Goal: Navigation & Orientation: Find specific page/section

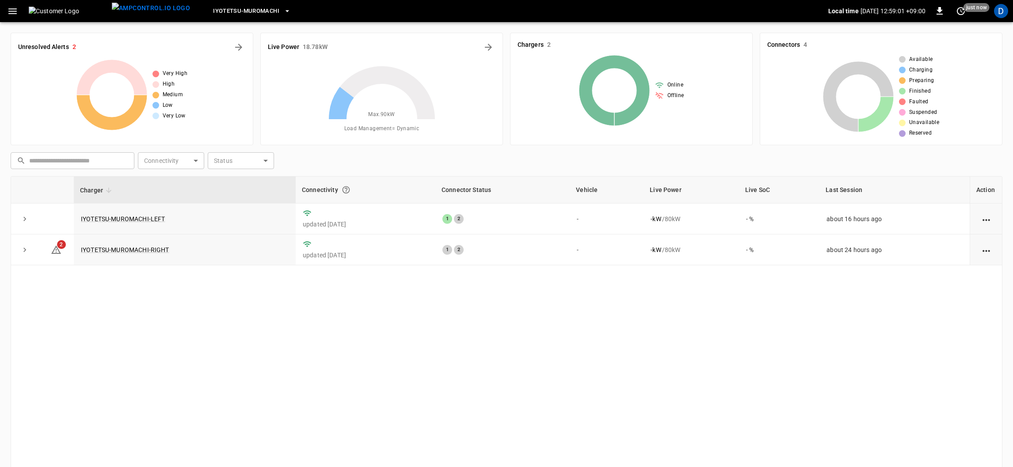
click at [7, 10] on icon "button" at bounding box center [12, 11] width 11 height 11
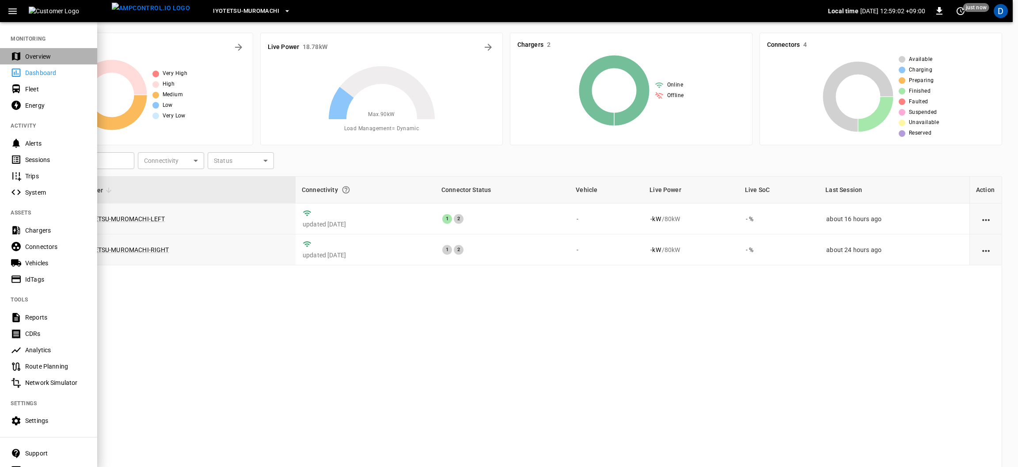
click at [41, 57] on div "Overview" at bounding box center [55, 56] width 61 height 9
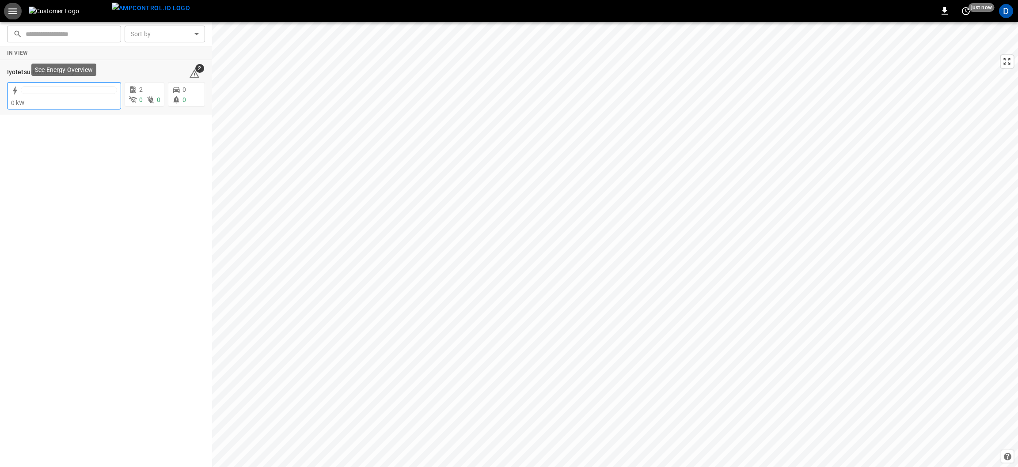
click at [91, 94] on div at bounding box center [69, 90] width 96 height 8
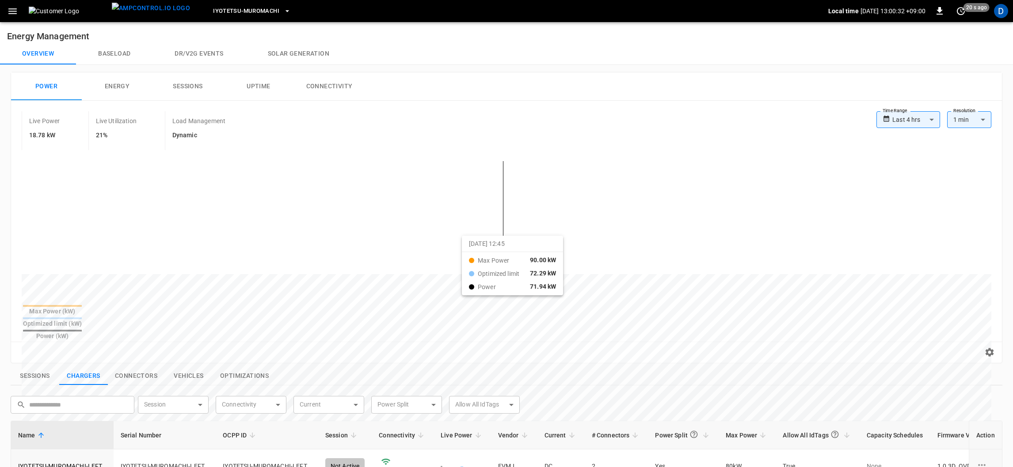
scroll to position [66, 0]
